Goal: Obtain resource: Obtain resource

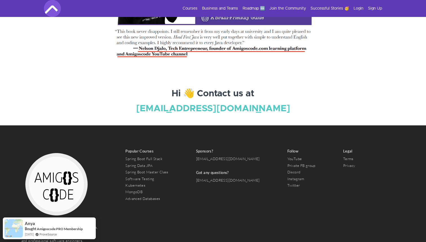
scroll to position [2003, 0]
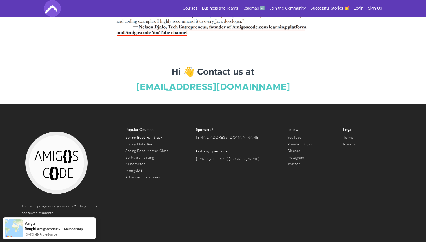
click at [150, 135] on link "Spring Boot Full Stack" at bounding box center [143, 137] width 37 height 5
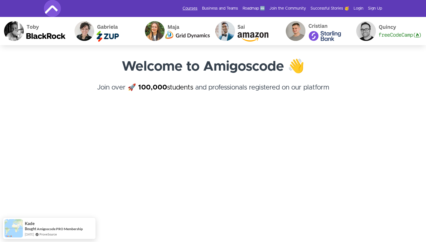
click at [193, 8] on link "Courses" at bounding box center [190, 9] width 15 height 6
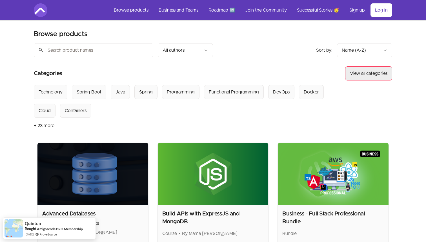
click at [360, 70] on button "View all categories" at bounding box center [368, 73] width 47 height 14
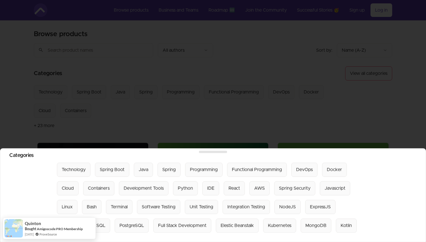
click at [234, 104] on div at bounding box center [213, 121] width 426 height 242
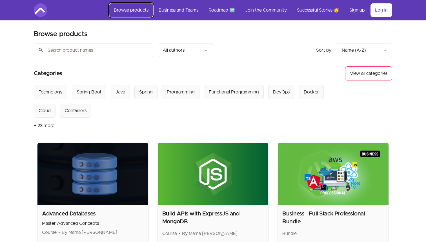
click at [144, 9] on link "Browse products" at bounding box center [131, 10] width 44 height 14
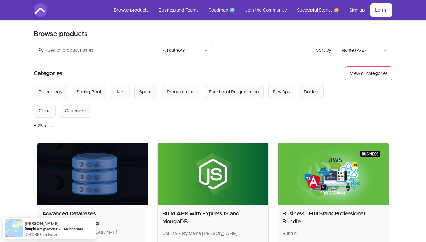
click at [154, 50] on div "Sort by: import_export Name (A-Z) search All authors" at bounding box center [168, 50] width 269 height 14
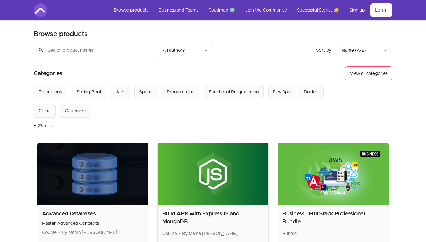
click at [144, 51] on input "search" at bounding box center [94, 50] width 120 height 14
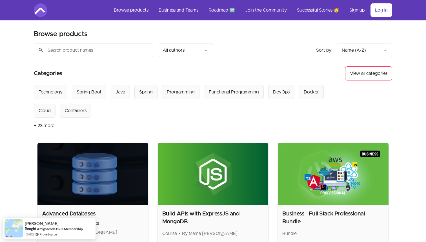
click at [94, 47] on input "search" at bounding box center [94, 50] width 120 height 14
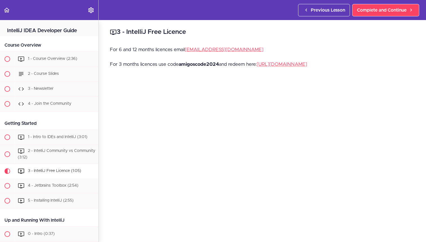
scroll to position [140, 0]
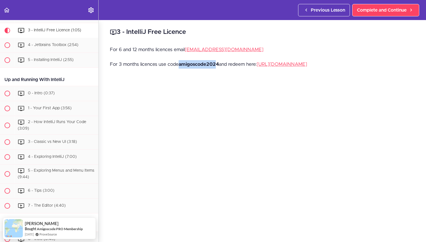
drag, startPoint x: 180, startPoint y: 64, endPoint x: 218, endPoint y: 63, distance: 37.8
click at [218, 63] on strong "amigoscode2024" at bounding box center [199, 64] width 40 height 5
click at [220, 63] on p "For 3 months licences use code amigoscode2024 and redeem here: https://www.jetb…" at bounding box center [262, 64] width 305 height 8
drag, startPoint x: 220, startPoint y: 63, endPoint x: 180, endPoint y: 62, distance: 39.5
click at [180, 62] on p "For 3 months licences use code amigoscode2024 and redeem here: https://www.jetb…" at bounding box center [262, 64] width 305 height 8
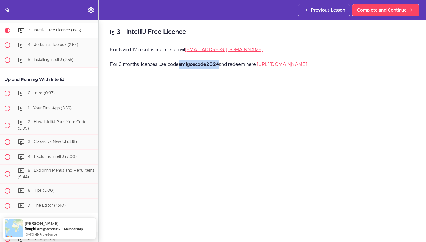
copy strong "amigoscode2024"
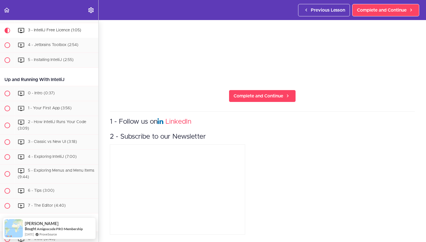
scroll to position [0, 0]
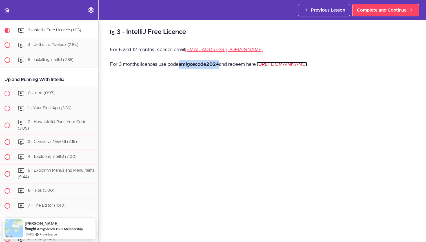
click at [297, 63] on link "https://www.jetbrains.com/store/redeem" at bounding box center [282, 64] width 50 height 5
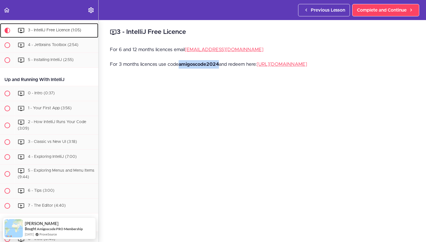
click at [73, 33] on div "3 - IntelliJ Free Licence (1:05)" at bounding box center [57, 30] width 84 height 12
